Goal: Transaction & Acquisition: Subscribe to service/newsletter

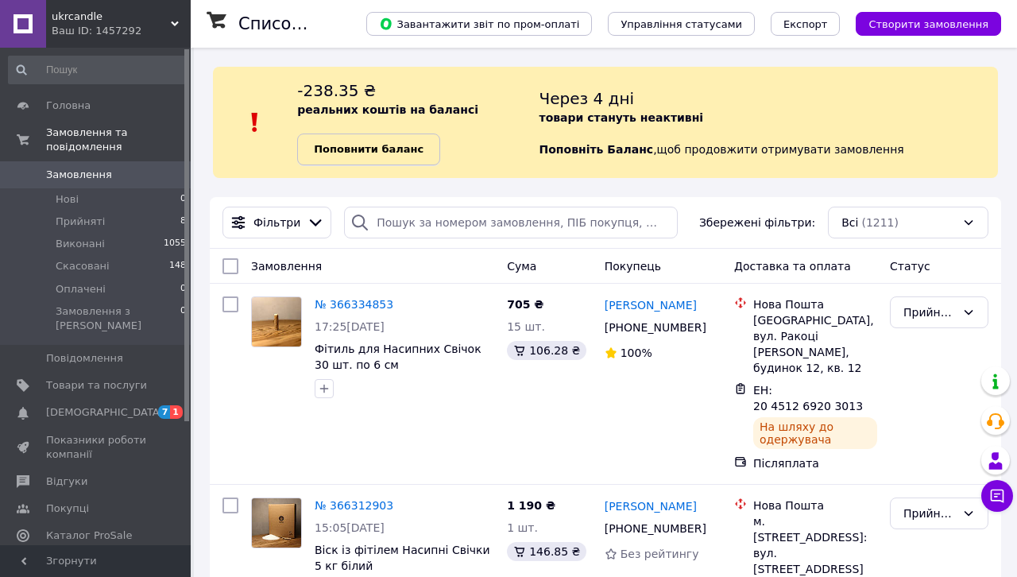
click at [353, 148] on b "Поповнити баланс" at bounding box center [369, 149] width 110 height 12
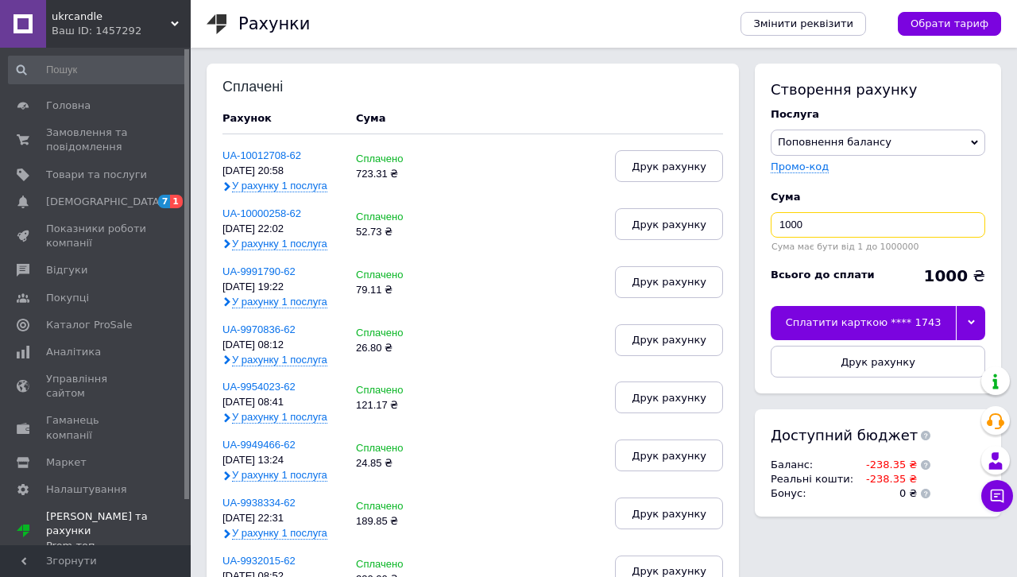
click at [853, 231] on input "1000" at bounding box center [878, 224] width 215 height 25
type input "1"
type input "248.89"
click at [973, 321] on icon at bounding box center [971, 322] width 7 height 5
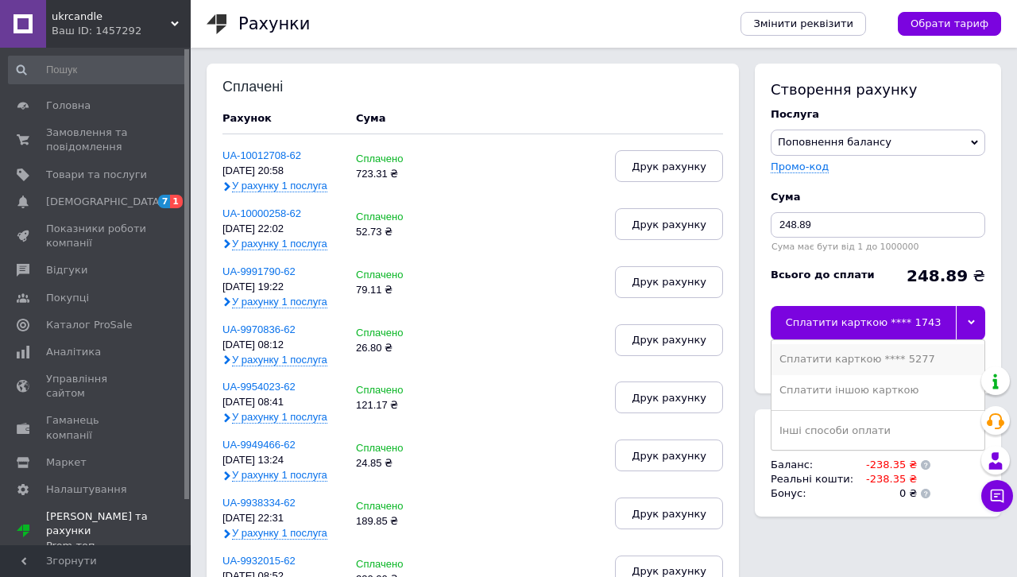
click at [924, 354] on div "Сплатити карткою **** 5277" at bounding box center [878, 359] width 197 height 14
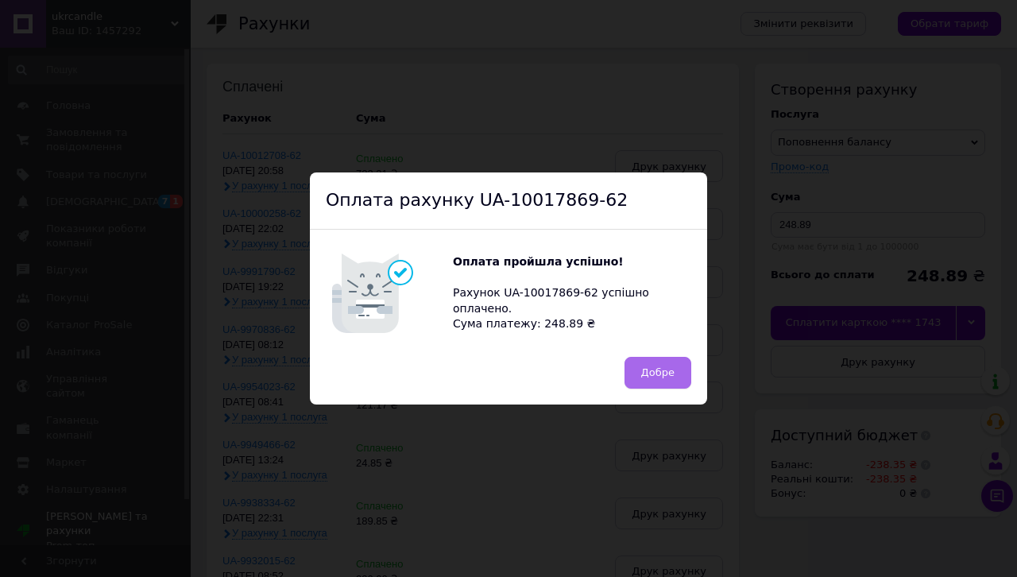
click at [645, 377] on span "Добре" at bounding box center [657, 372] width 33 height 12
